Goal: Find specific page/section: Find specific page/section

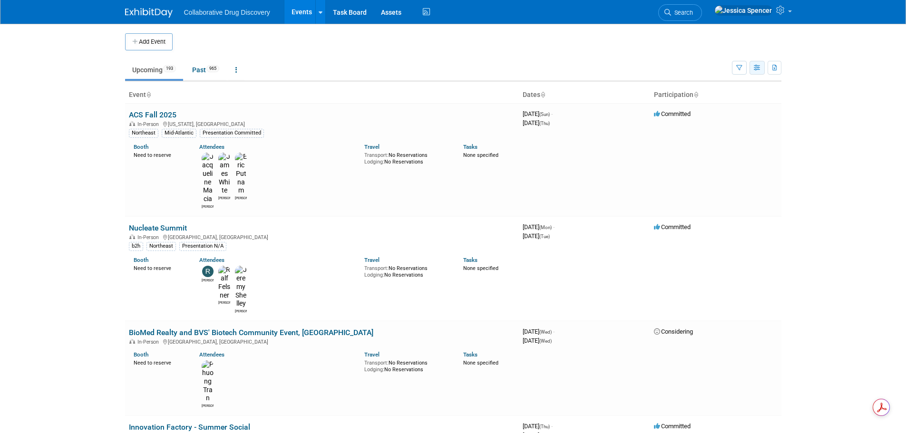
click at [755, 68] on icon "button" at bounding box center [757, 68] width 7 height 6
click at [706, 127] on link "Calendar View" at bounding box center [717, 130] width 80 height 13
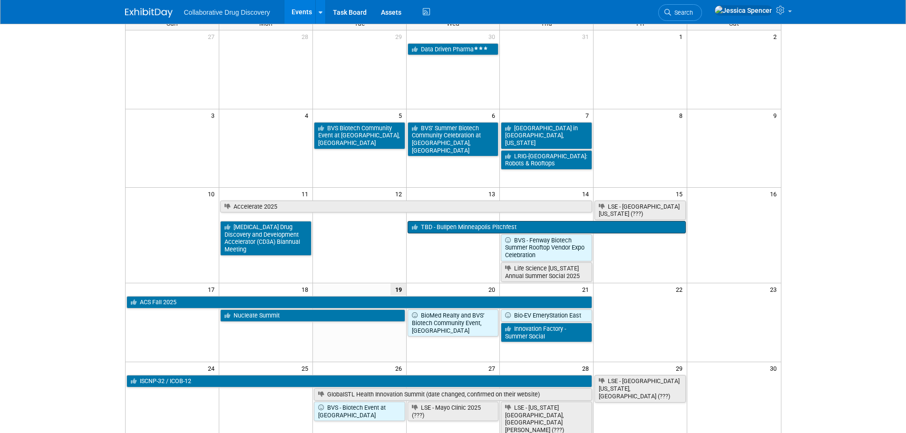
scroll to position [95, 0]
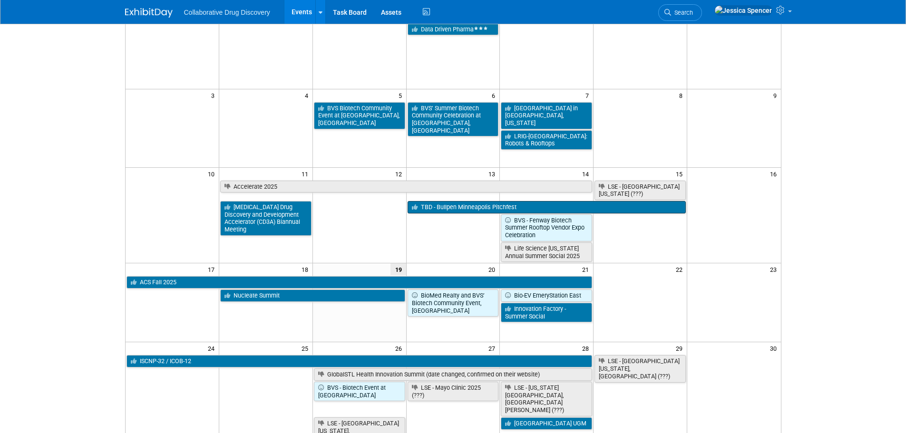
click at [475, 205] on link "TBD - Bullpen Minneapolis Pitchfest" at bounding box center [546, 207] width 279 height 12
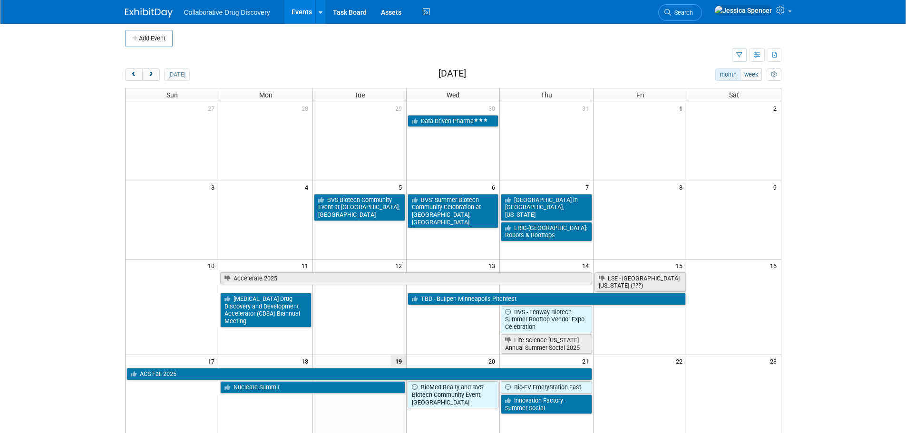
scroll to position [0, 0]
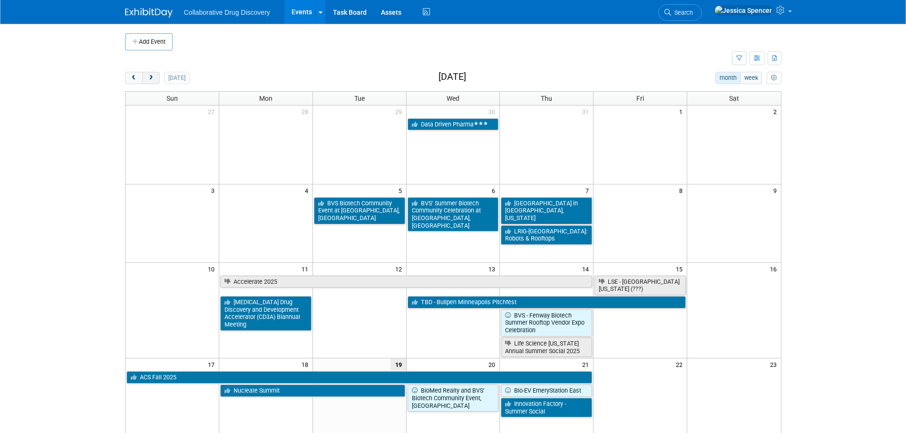
click at [151, 79] on span "next" at bounding box center [150, 78] width 7 height 6
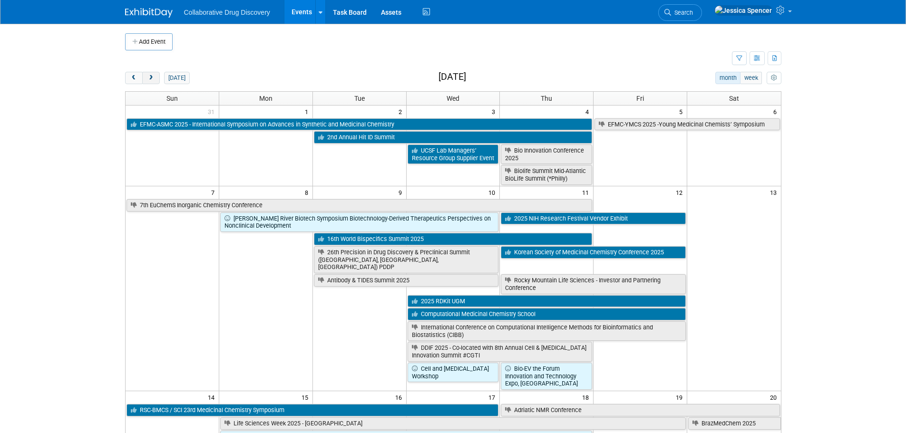
click at [151, 79] on span "next" at bounding box center [150, 78] width 7 height 6
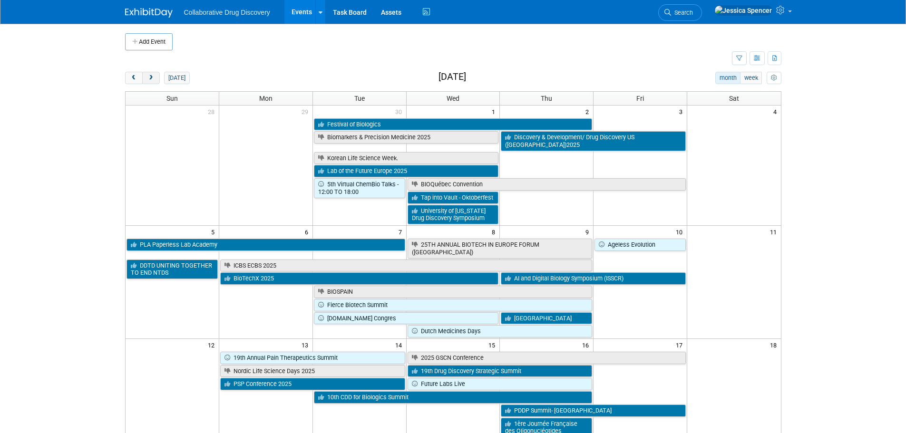
click at [151, 79] on span "next" at bounding box center [150, 78] width 7 height 6
